Goal: Task Accomplishment & Management: Complete application form

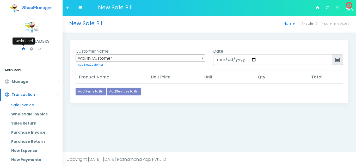
click at [24, 48] on icon at bounding box center [23, 49] width 4 height 6
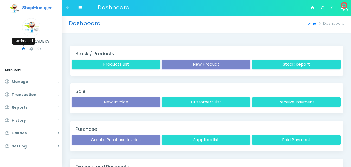
click at [23, 47] on icon at bounding box center [23, 49] width 4 height 6
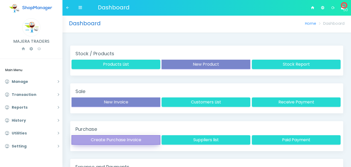
click at [129, 139] on button "Create Purchase Invoice" at bounding box center [116, 139] width 89 height 9
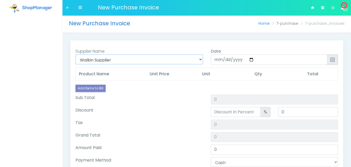
click at [121, 59] on select "Walkin Supplier Walk-in Customer / Supplier (+0000)" at bounding box center [139, 59] width 128 height 10
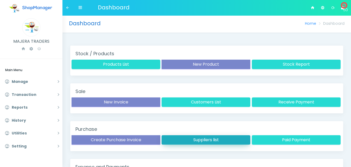
click at [213, 140] on button "Suppliers list" at bounding box center [206, 139] width 89 height 9
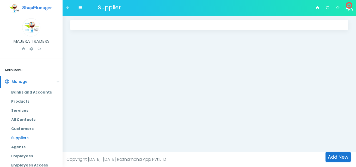
click at [22, 136] on link "Suppliers" at bounding box center [34, 137] width 55 height 9
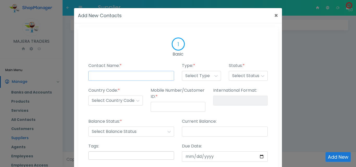
click at [125, 75] on input "Contact Name: *" at bounding box center [131, 76] width 86 height 10
type input "[PERSON_NAME]"
click at [194, 76] on select "Select Type Customer Supplier Employee Agents Other" at bounding box center [201, 76] width 39 height 10
select select "supplier"
click at [182, 71] on select "Select Type Customer Supplier Employee Agents Other" at bounding box center [201, 76] width 39 height 10
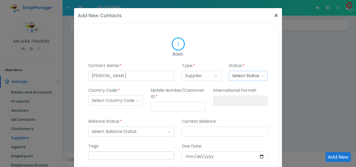
click at [257, 76] on select "Select Status Published Draft Suspended Delete" at bounding box center [248, 76] width 39 height 10
select select "published"
click at [229, 71] on select "Select Status Published Draft Suspended Delete" at bounding box center [248, 76] width 39 height 10
click at [115, 100] on select "Select Country Code +1 +2 +3 +4 +5 +6 +7 +8 +9 +10 +11 +12 +13 +14 +15 +16 +17 …" at bounding box center [115, 101] width 54 height 10
select select "+256"
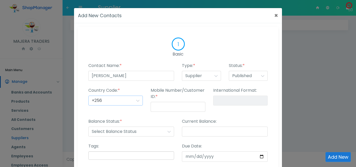
click at [88, 96] on select "Select Country Code +1 +2 +3 +4 +5 +6 +7 +8 +9 +10 +11 +12 +13 +14 +15 +16 +17 …" at bounding box center [115, 101] width 54 height 10
type input "+256-"
click at [171, 108] on input "Mobile Number/Customer ID: *" at bounding box center [177, 107] width 54 height 10
type input "7"
type input "+256-7"
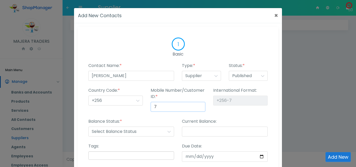
type input "75"
type input "+256-75"
type input "755"
type input "+256-755"
type input "7554"
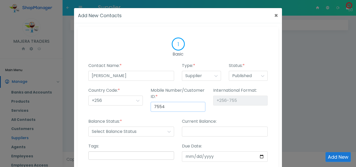
type input "[PHONE_NUMBER]"
type input "75549"
type input "[PHONE_NUMBER]"
type input "755499"
type input "[PHONE_NUMBER]"
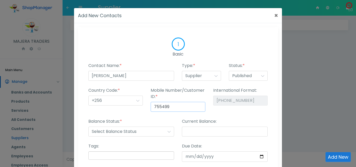
type input "7554999"
type input "[PHONE_NUMBER]"
type input "75549992"
type input "[PHONE_NUMBER]"
type input "755499923"
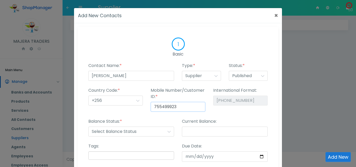
type input "[PHONE_NUMBER]"
type input "755499923"
click at [165, 122] on div "Balance Status: * Select Balance Status Receiveable Payable" at bounding box center [131, 127] width 86 height 18
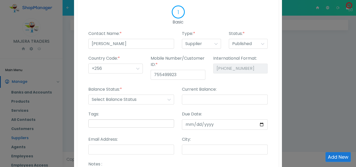
scroll to position [33, 0]
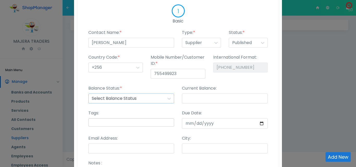
click at [101, 97] on select "Select Balance Status Receiveable Payable" at bounding box center [131, 98] width 86 height 10
select select "payable"
click at [88, 93] on select "Select Balance Status Receiveable Payable" at bounding box center [131, 98] width 86 height 10
click at [195, 100] on input "Current Balance:" at bounding box center [225, 98] width 86 height 10
type input "0"
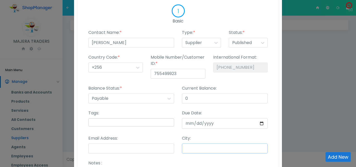
click at [204, 152] on input "City:" at bounding box center [225, 148] width 86 height 10
type input "Kampala"
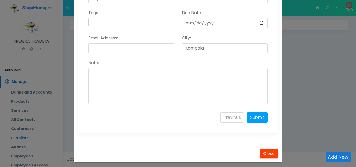
scroll to position [136, 0]
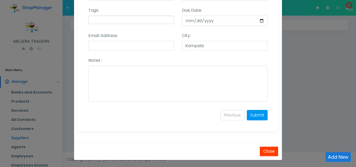
click at [255, 114] on link "Submit" at bounding box center [257, 115] width 21 height 10
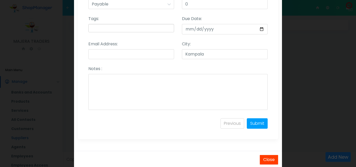
scroll to position [137, 0]
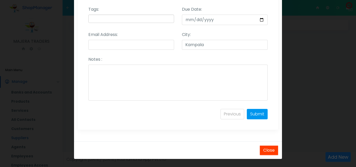
click at [253, 115] on link "Submit" at bounding box center [257, 114] width 21 height 10
click at [253, 113] on link "Submit" at bounding box center [257, 114] width 21 height 10
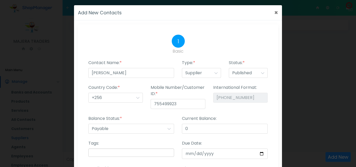
scroll to position [0, 0]
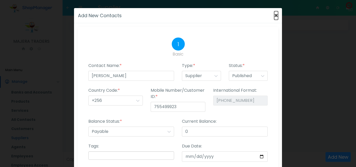
click at [274, 14] on button "×" at bounding box center [276, 15] width 4 height 6
